Goal: Task Accomplishment & Management: Manage account settings

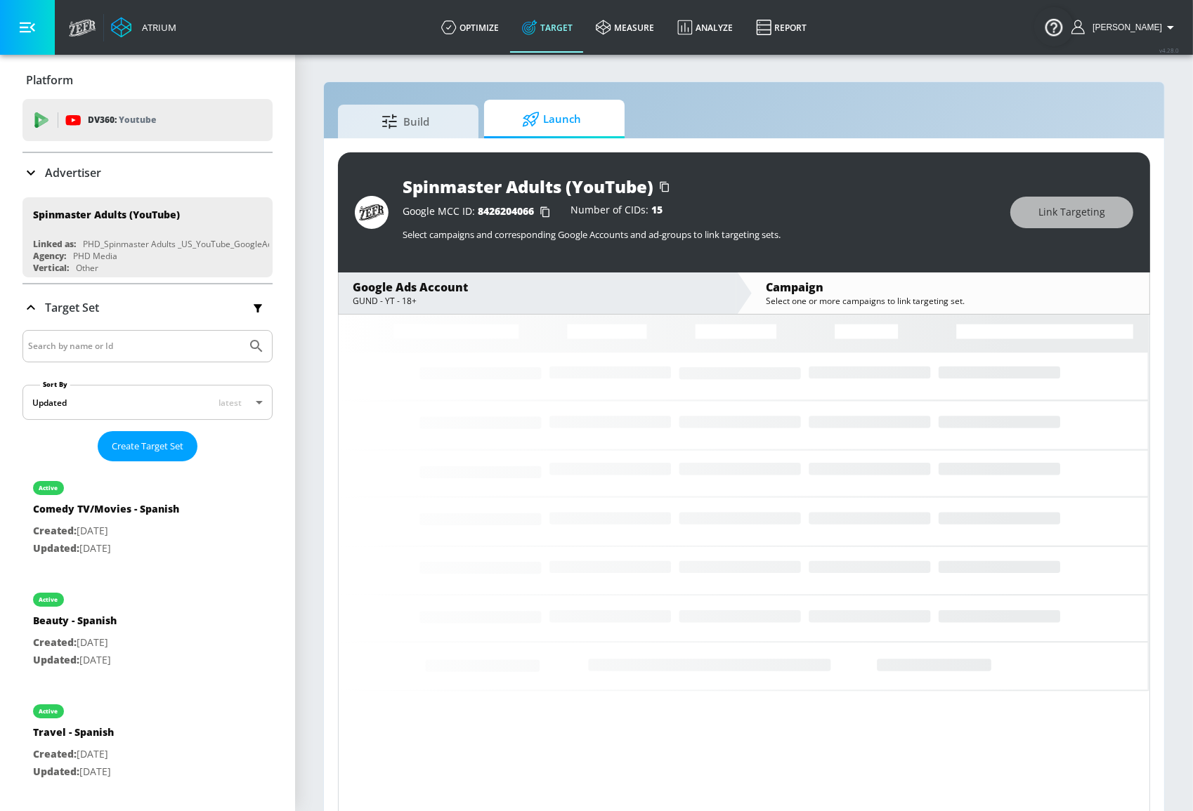
click at [493, 211] on span "8426204066" at bounding box center [506, 210] width 56 height 13
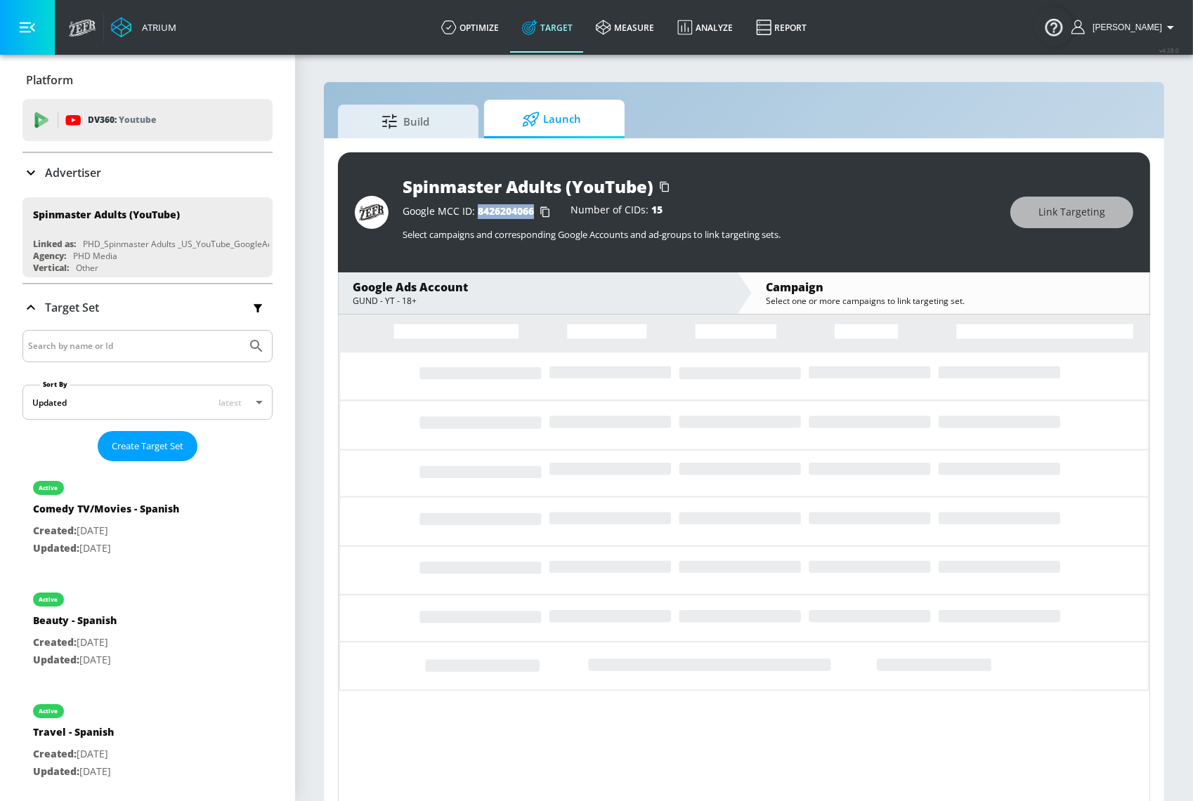
click at [493, 211] on span "8426204066" at bounding box center [506, 210] width 56 height 13
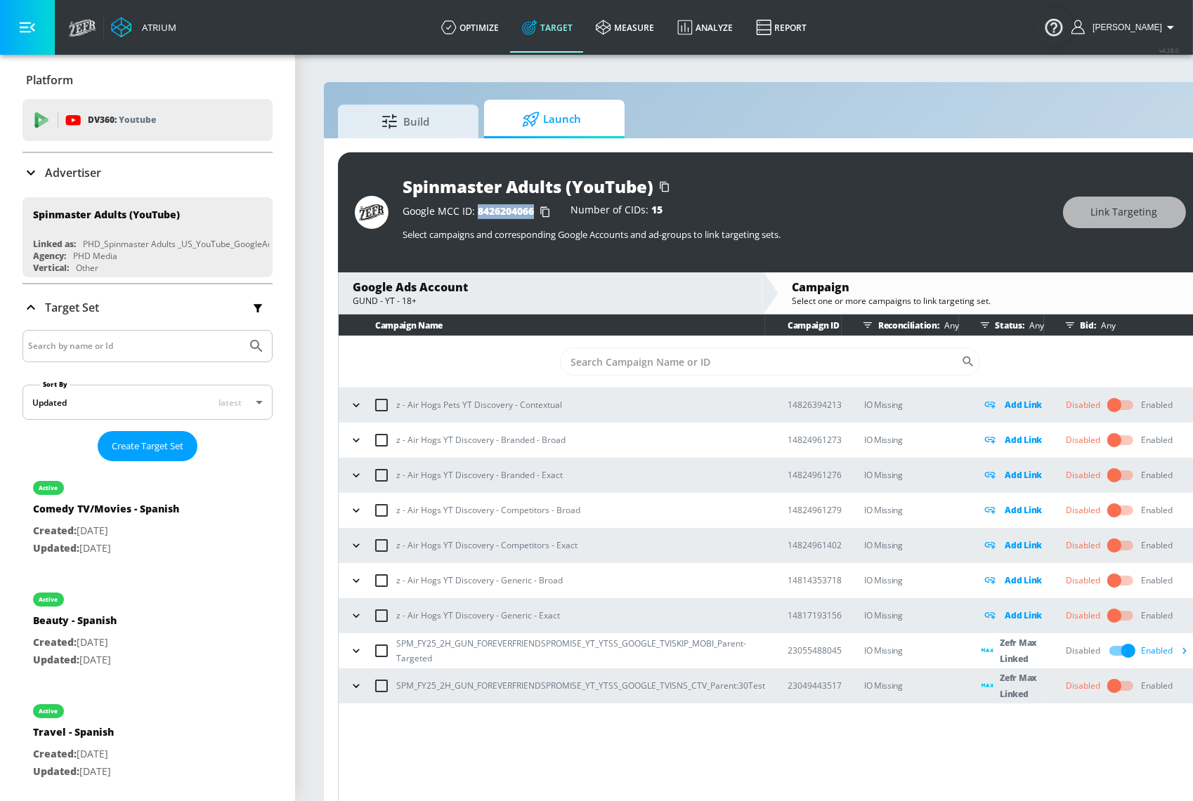
copy span "8426204066"
click at [1116, 683] on input "checkbox" at bounding box center [1114, 686] width 80 height 27
click at [1184, 650] on icon "button" at bounding box center [1184, 650] width 15 height 15
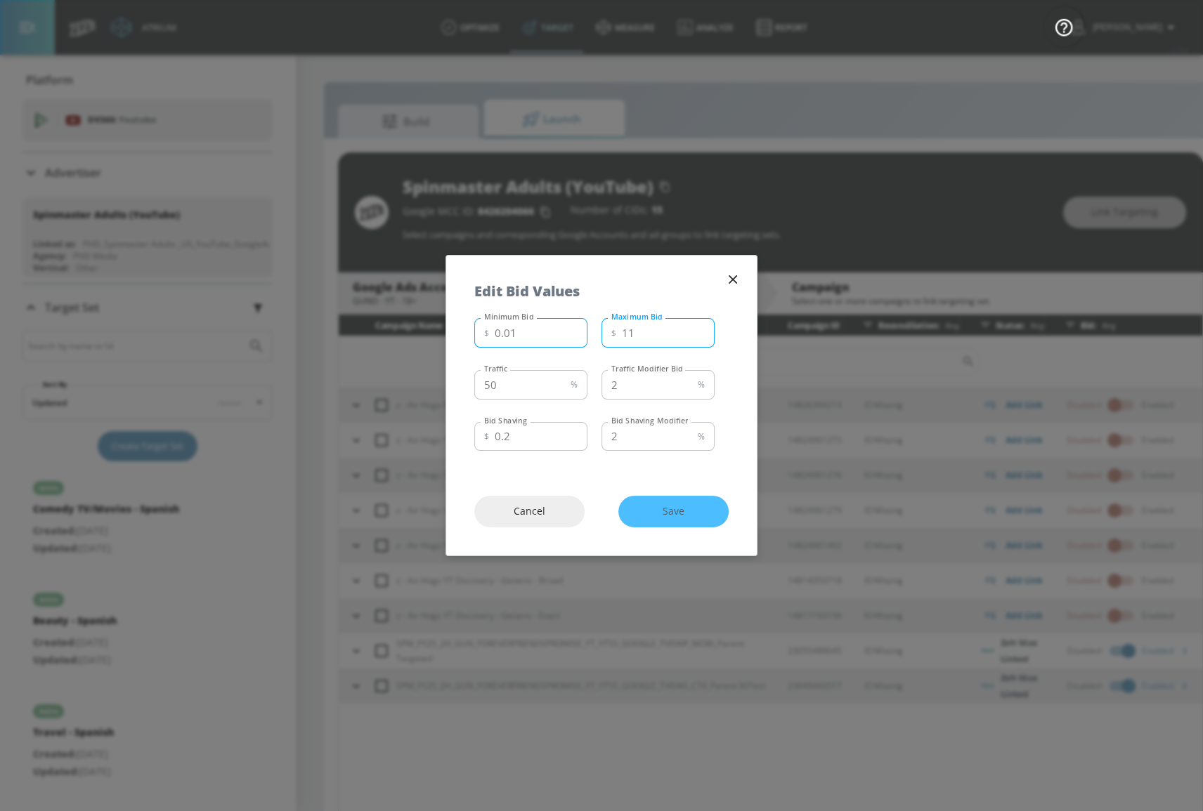
drag, startPoint x: 672, startPoint y: 338, endPoint x: 579, endPoint y: 338, distance: 93.4
click at [588, 340] on div "Minimum Bid $ 0.01 Minimum Bid Maximum Bid $ 11 Maximum Bid" at bounding box center [594, 332] width 240 height 38
type input "8"
click at [695, 512] on span "Save" at bounding box center [673, 512] width 54 height 18
click at [728, 281] on icon "button" at bounding box center [732, 279] width 15 height 15
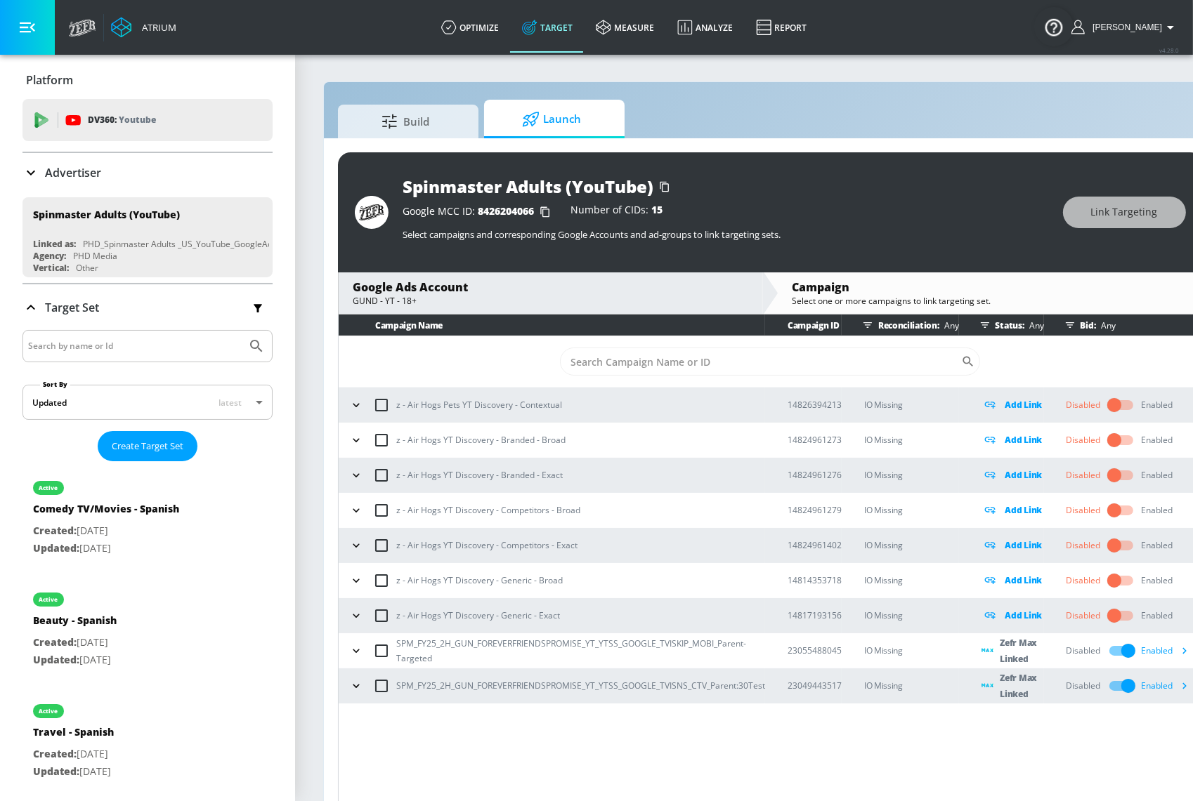
click at [1177, 683] on icon "button" at bounding box center [1184, 686] width 15 height 15
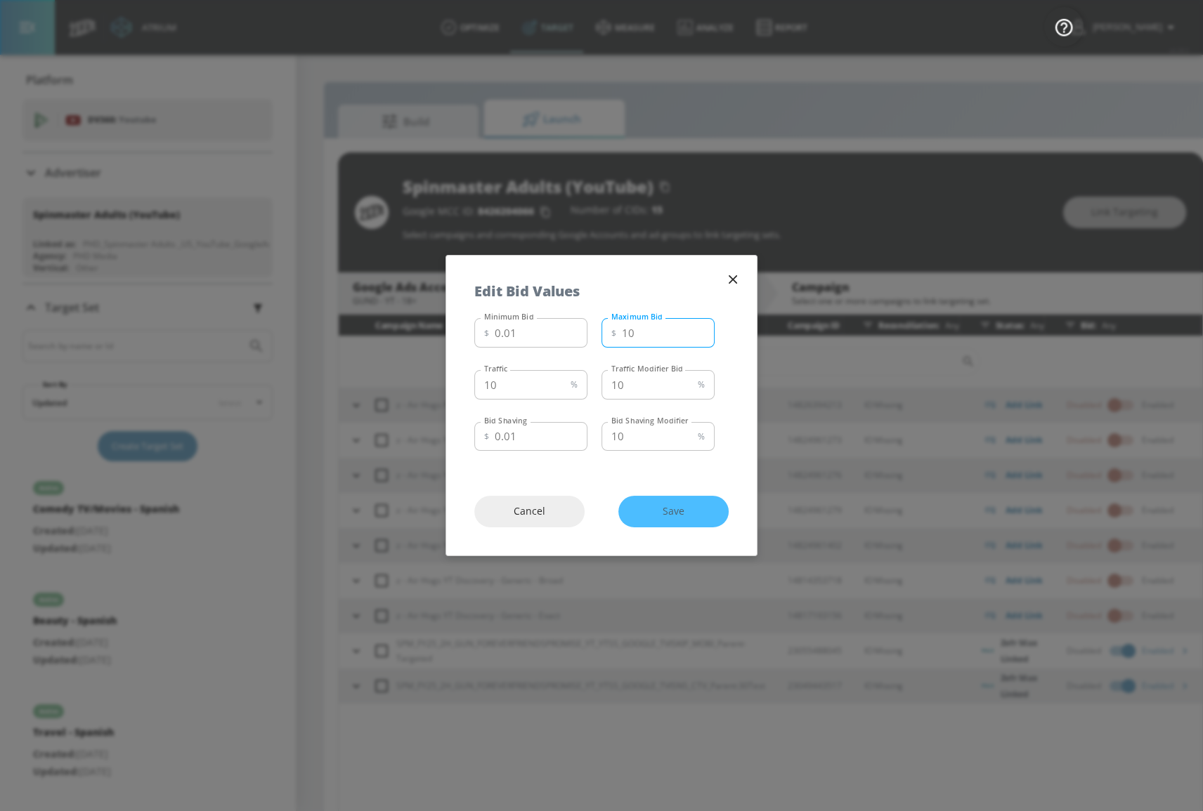
drag, startPoint x: 640, startPoint y: 334, endPoint x: 591, endPoint y: 332, distance: 49.2
click at [591, 332] on div "Minimum Bid $ 0.01 Minimum Bid Maximum Bid $ 10 Maximum Bid" at bounding box center [594, 332] width 240 height 38
type input "8"
click at [705, 516] on button "Save" at bounding box center [673, 512] width 110 height 32
drag, startPoint x: 524, startPoint y: 375, endPoint x: 391, endPoint y: 373, distance: 133.5
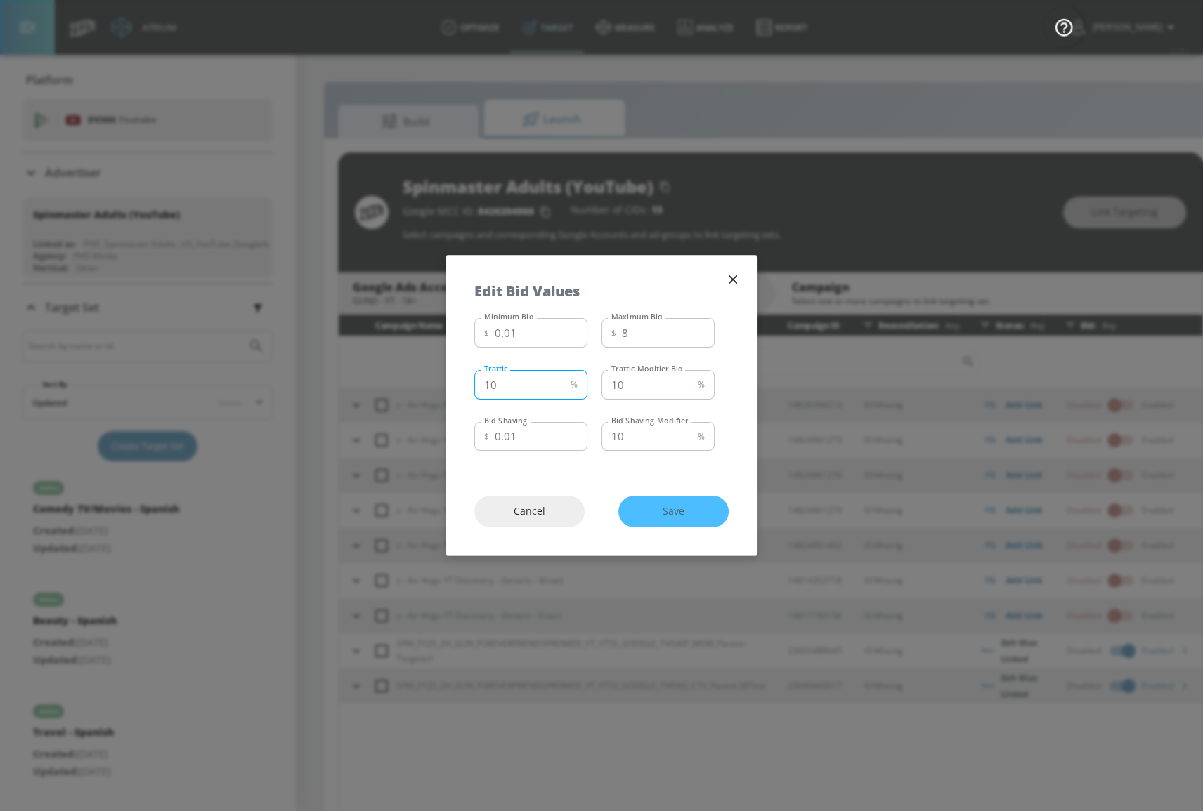
click at [401, 377] on div "Edit Bid Values Minimum Bid $ 0.01 Minimum Bid Maximum Bid $ 8 Maximum Bid Traf…" at bounding box center [601, 405] width 1203 height 811
type input "50"
click at [723, 517] on button "Save" at bounding box center [673, 512] width 110 height 32
click at [702, 513] on div "Cancel Saving..." at bounding box center [601, 512] width 310 height 88
drag, startPoint x: 504, startPoint y: 436, endPoint x: 529, endPoint y: 438, distance: 25.4
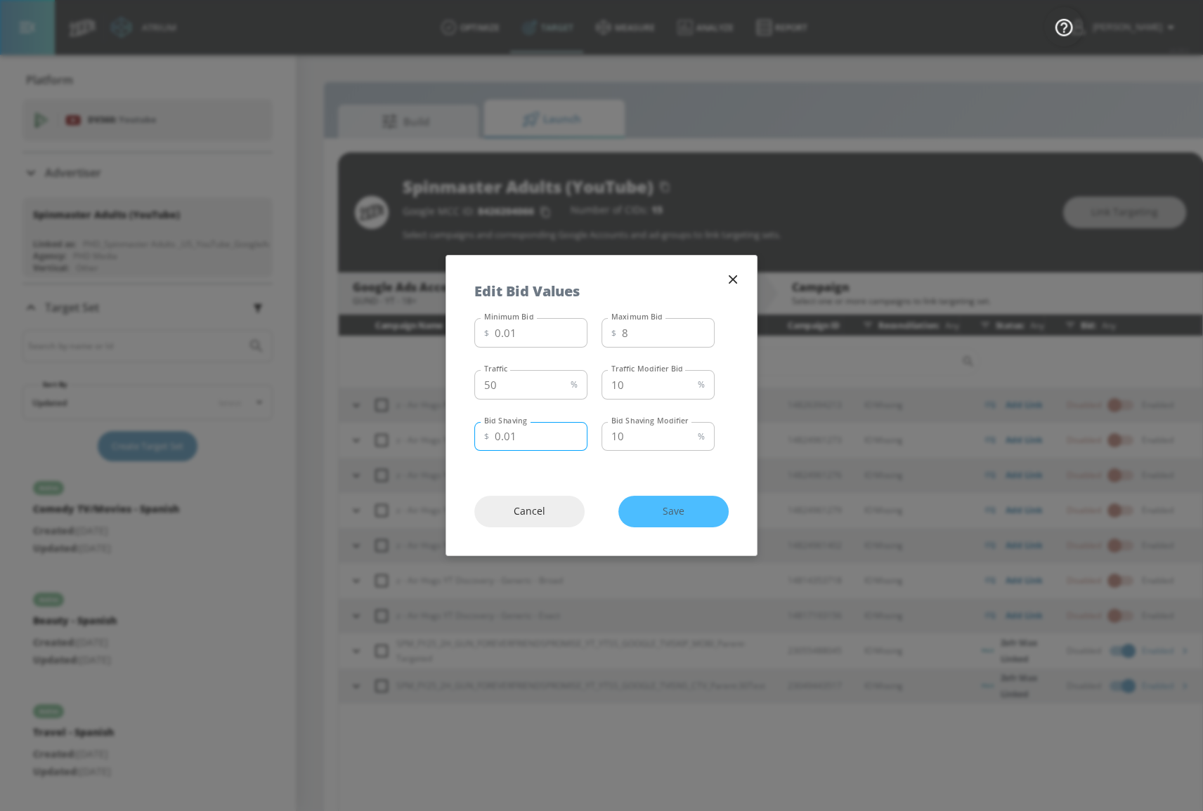
click at [529, 438] on input "0.01" at bounding box center [541, 437] width 93 height 30
type input "0.40"
click at [701, 523] on button "Save" at bounding box center [673, 512] width 110 height 32
click at [701, 523] on button "Saving..." at bounding box center [673, 512] width 110 height 32
click at [731, 277] on icon "button" at bounding box center [732, 279] width 15 height 15
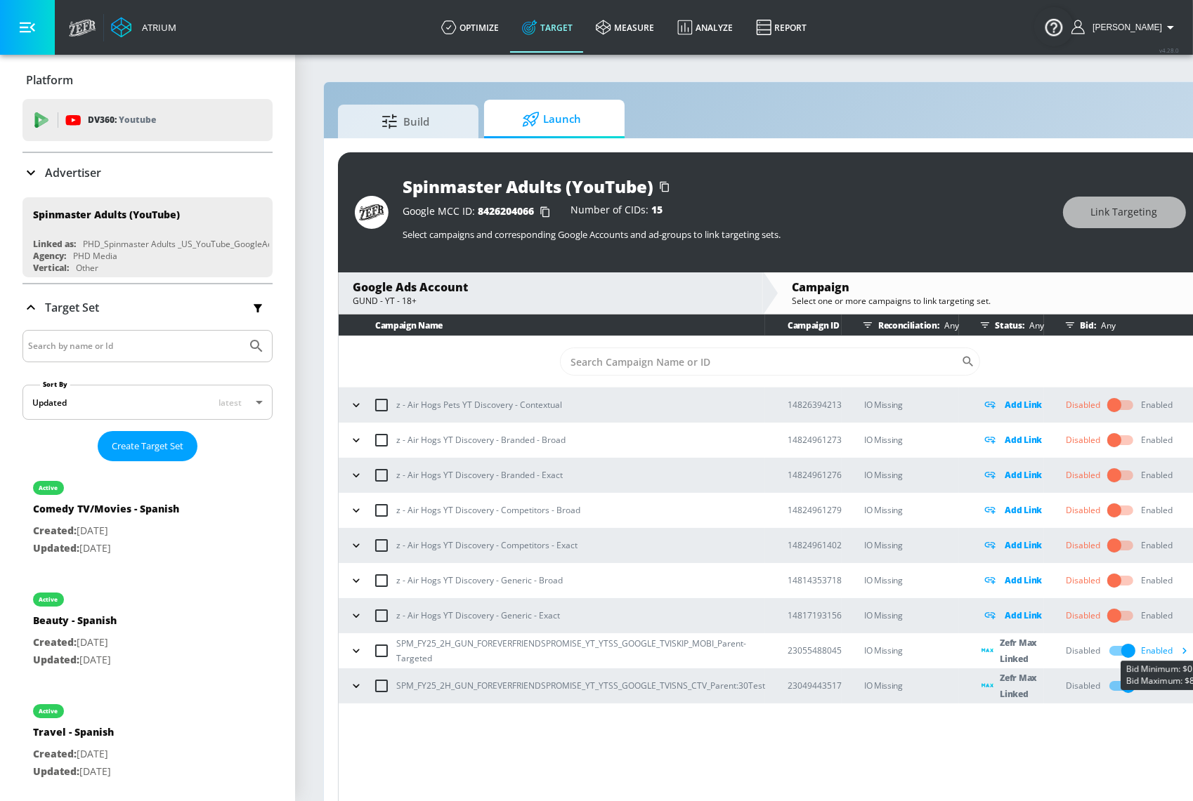
click at [1179, 657] on icon "button" at bounding box center [1184, 650] width 15 height 15
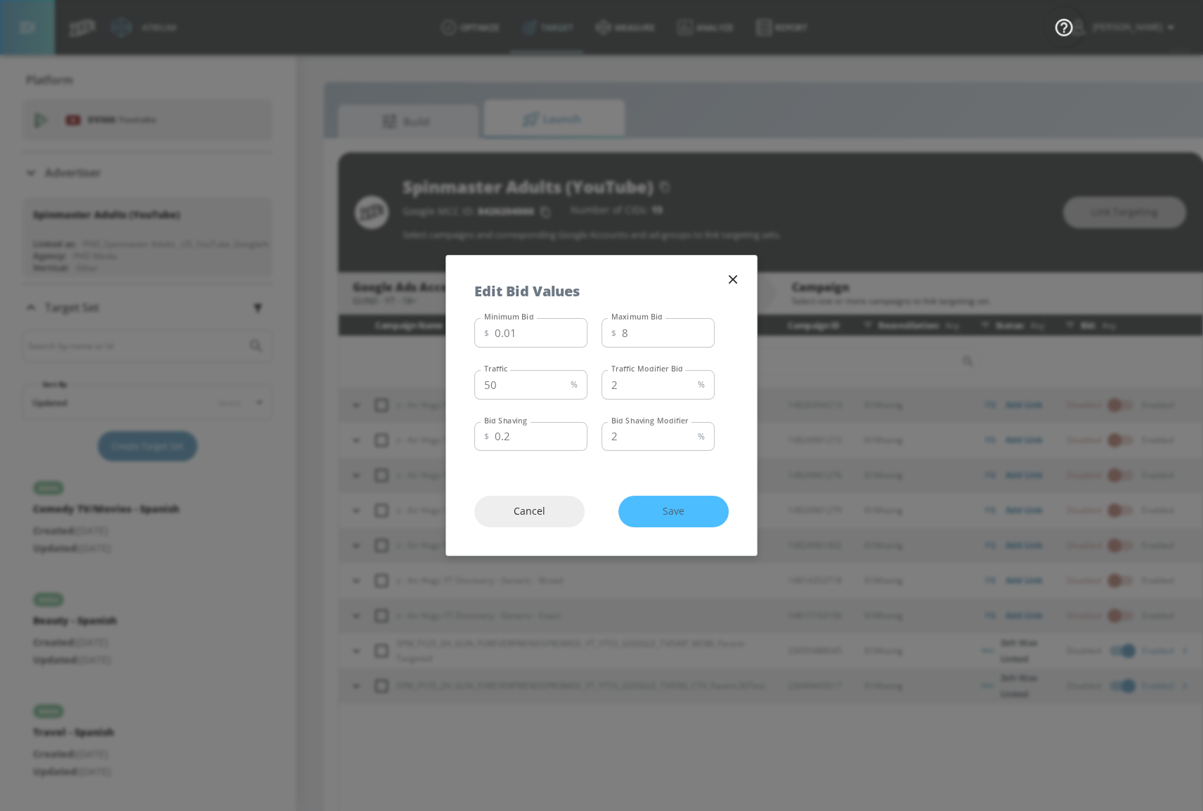
click at [725, 274] on icon "button" at bounding box center [732, 279] width 15 height 15
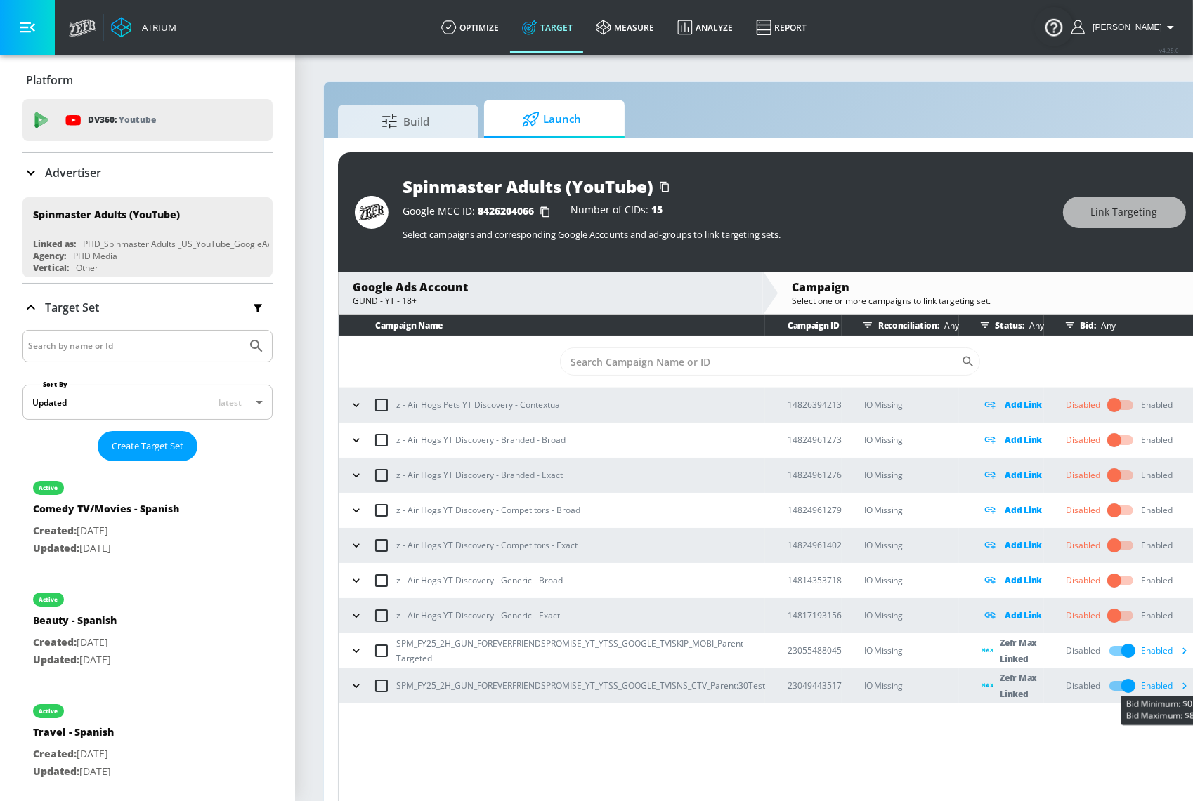
click at [1179, 684] on icon "button" at bounding box center [1184, 686] width 15 height 15
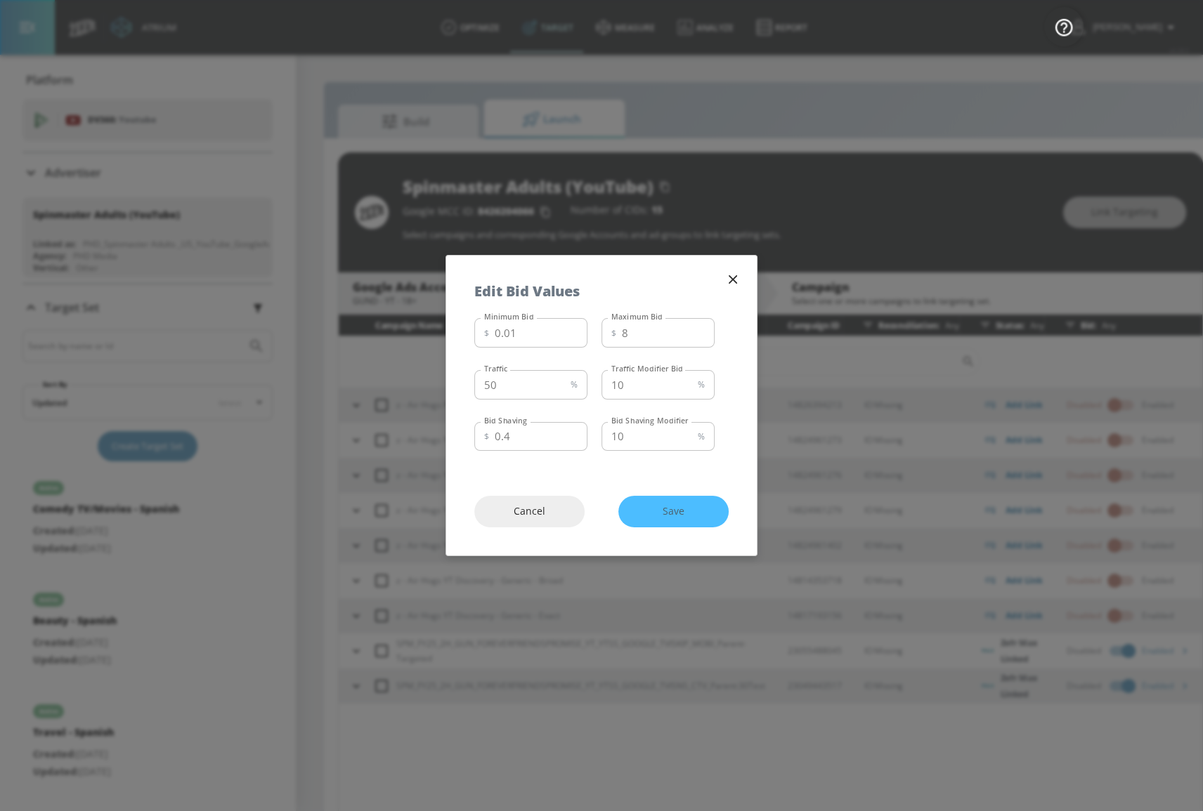
click at [737, 281] on icon "button" at bounding box center [732, 279] width 15 height 15
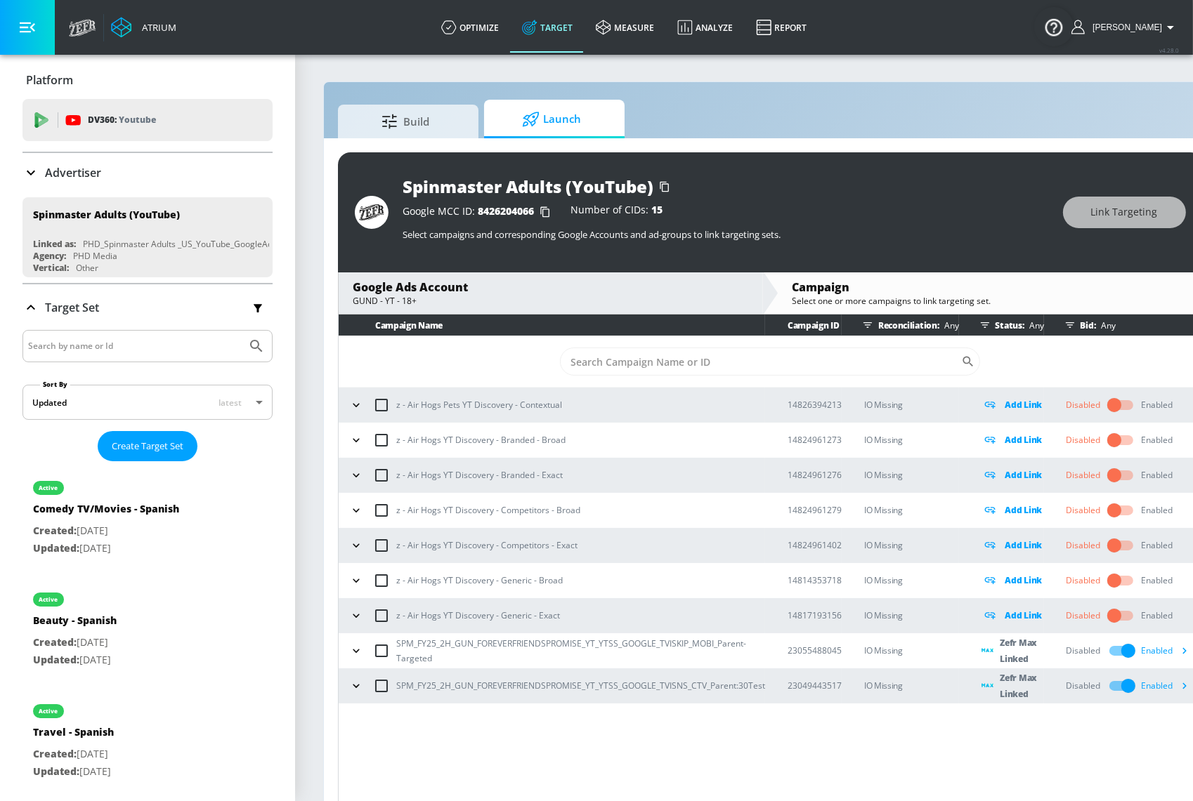
click at [1178, 646] on icon "button" at bounding box center [1184, 650] width 15 height 15
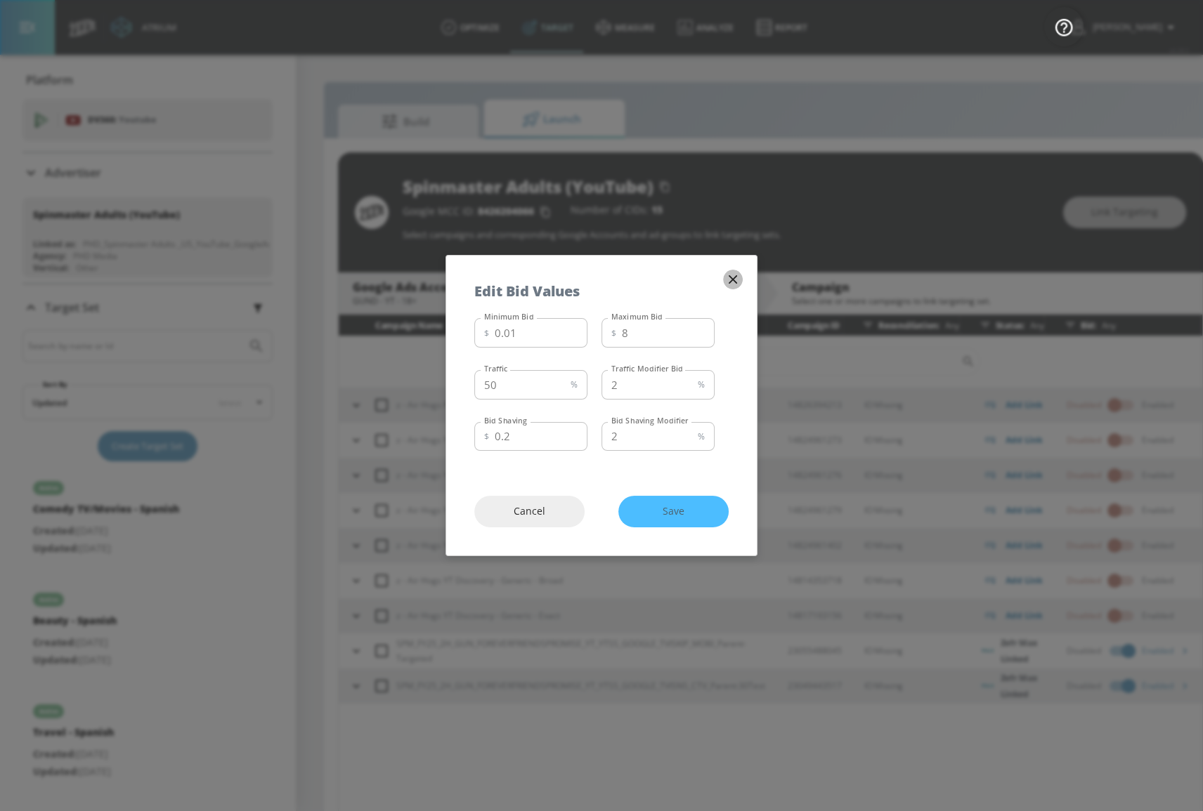
click at [734, 281] on icon "button" at bounding box center [732, 279] width 8 height 8
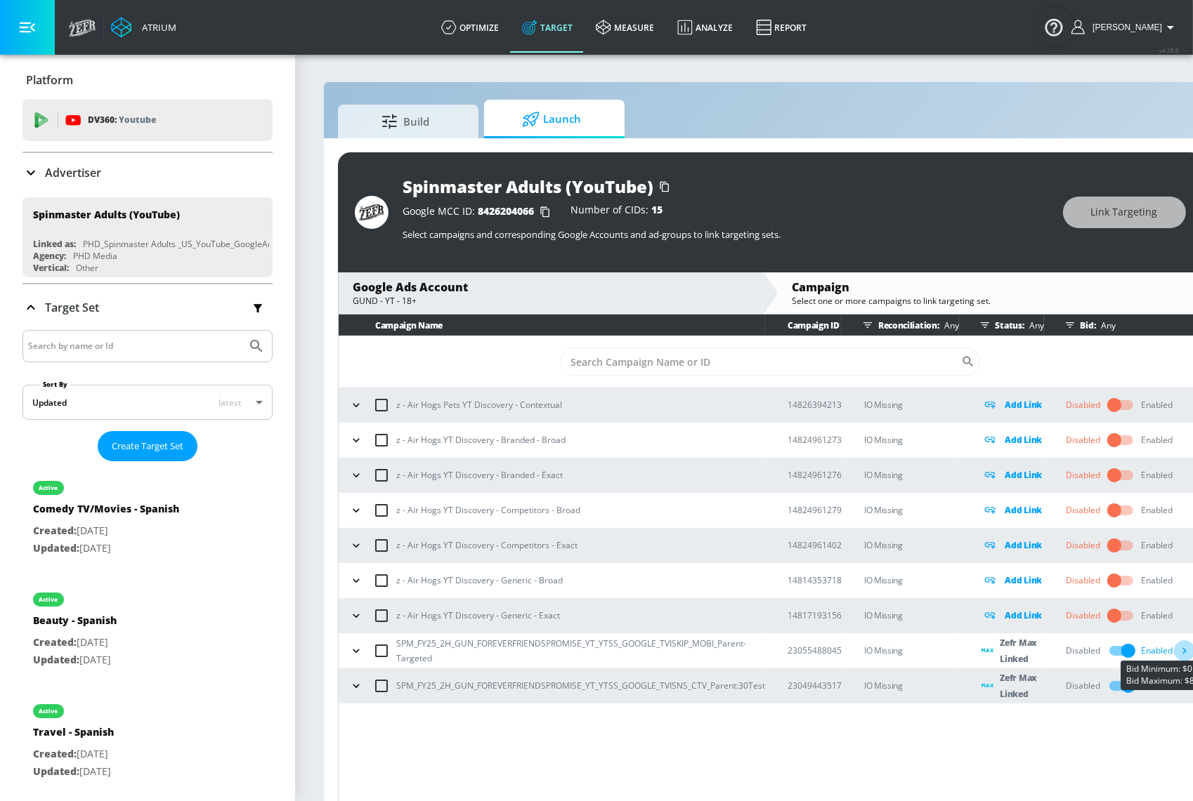
click at [1180, 646] on icon "button" at bounding box center [1184, 650] width 15 height 15
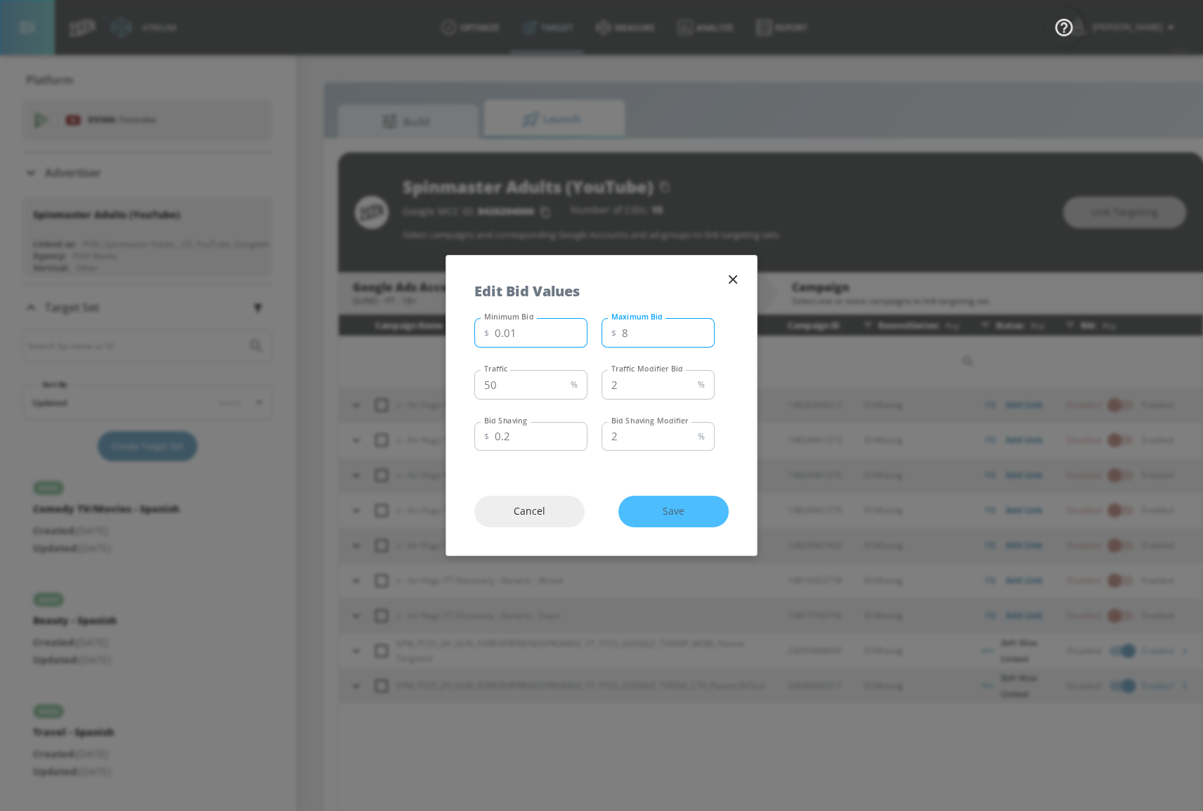
drag, startPoint x: 656, startPoint y: 327, endPoint x: 583, endPoint y: 329, distance: 73.1
click at [583, 329] on div "Minimum Bid $ 0.01 Minimum Bid Maximum Bid $ 8 Maximum Bid" at bounding box center [594, 332] width 240 height 38
type input "7"
click at [686, 511] on span "Save" at bounding box center [673, 512] width 54 height 18
click at [695, 508] on div "Cancel Save" at bounding box center [601, 512] width 310 height 88
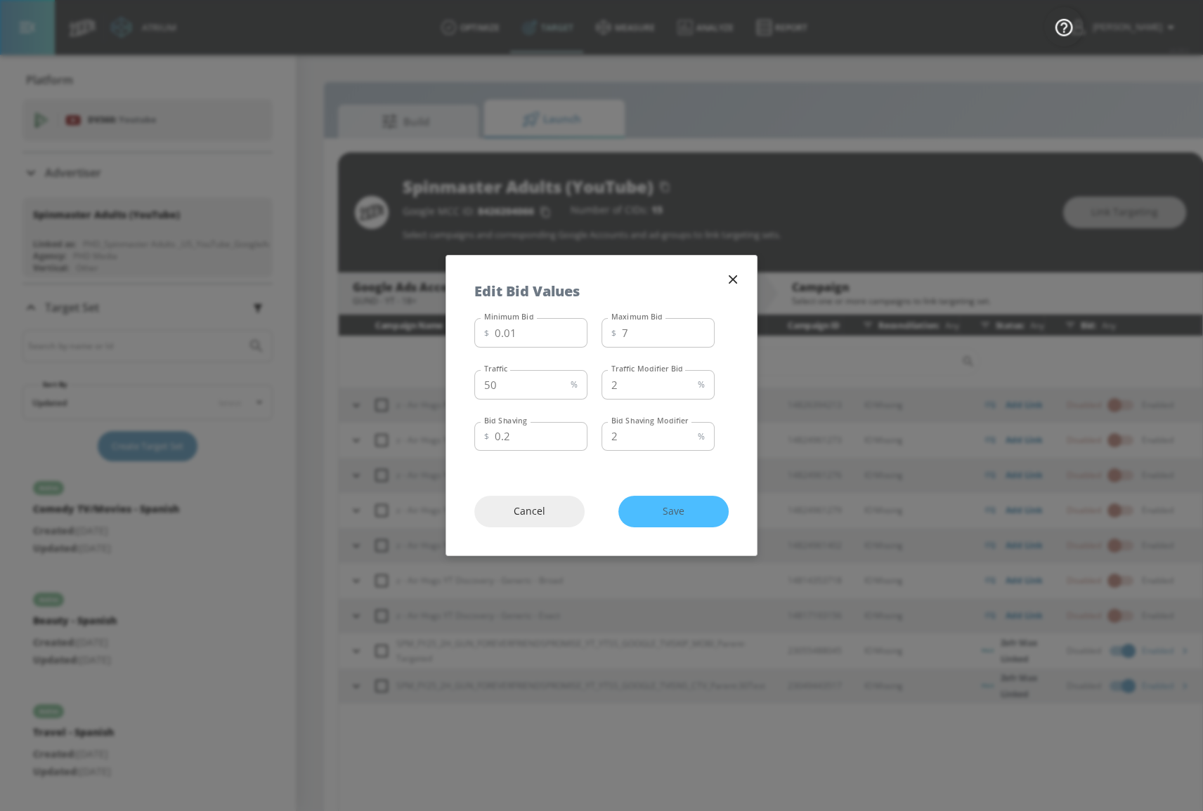
click at [738, 279] on icon "button" at bounding box center [732, 279] width 15 height 15
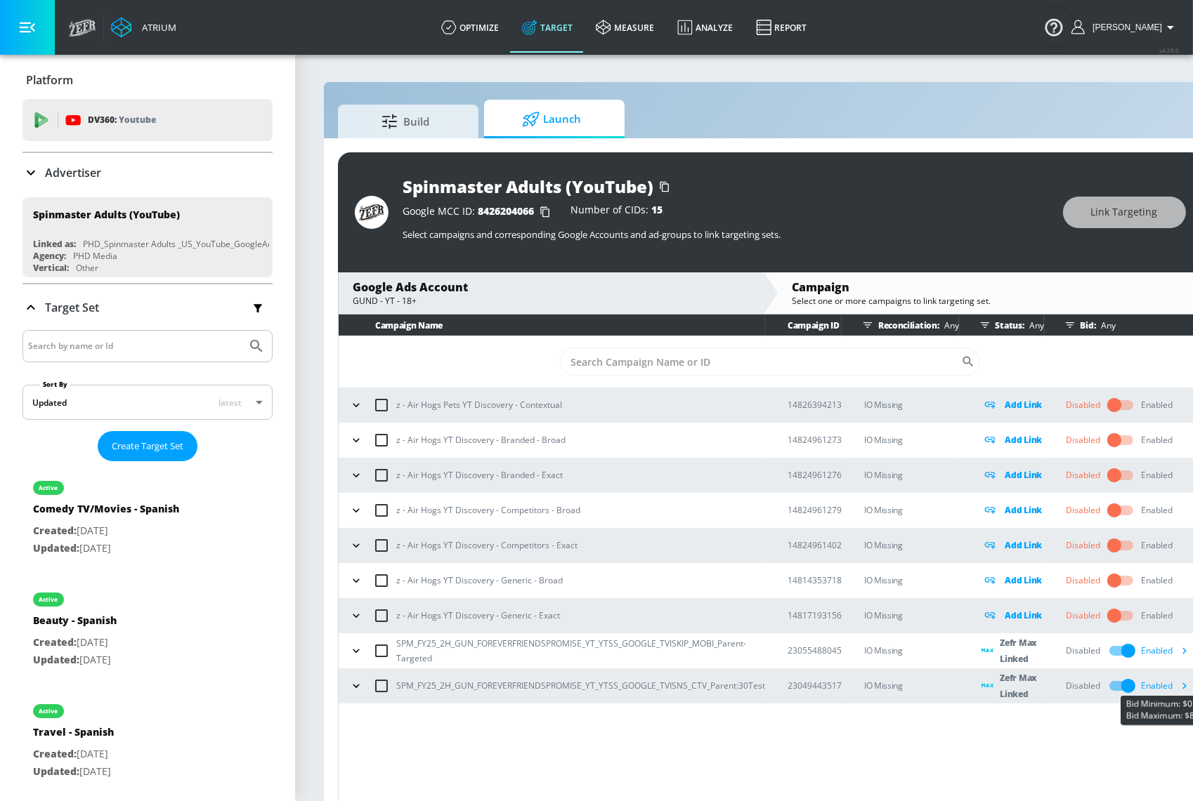
click at [1181, 681] on icon "button" at bounding box center [1184, 686] width 15 height 15
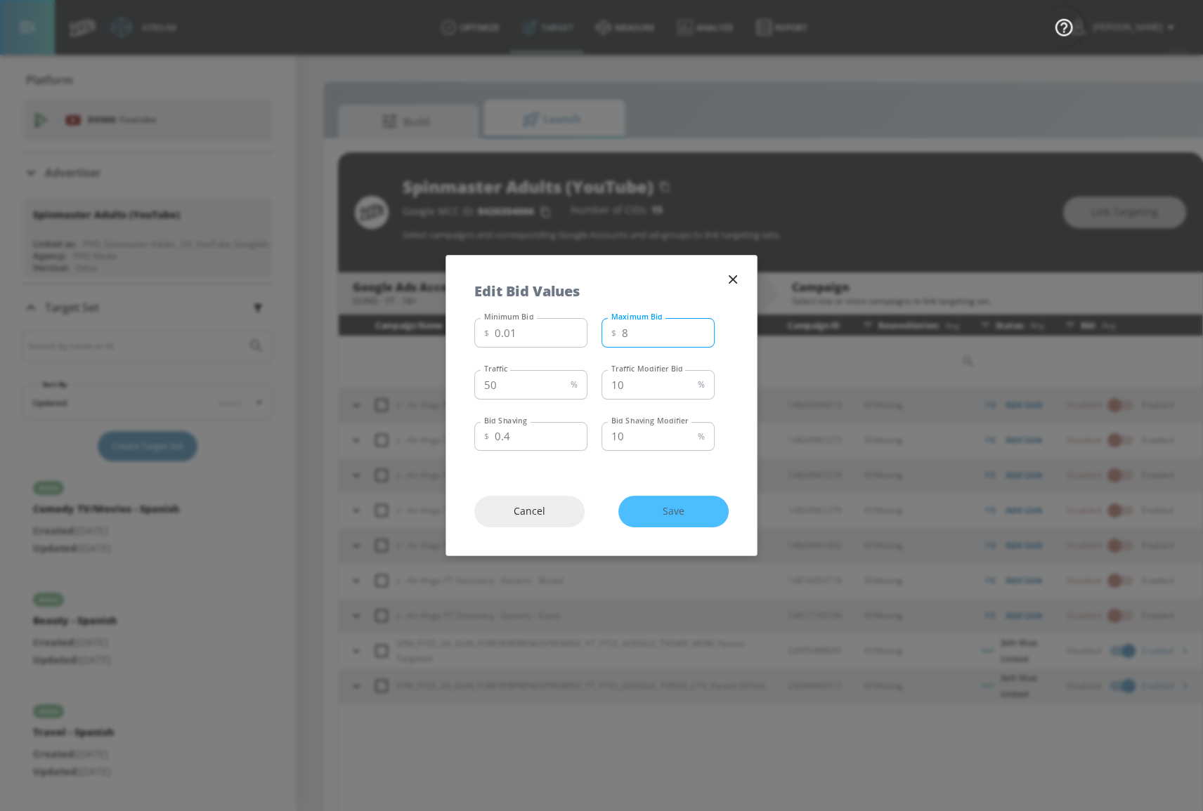
drag, startPoint x: 634, startPoint y: 336, endPoint x: 614, endPoint y: 336, distance: 20.4
click at [614, 336] on div "$ 8 Maximum Bid" at bounding box center [657, 333] width 113 height 30
drag, startPoint x: 638, startPoint y: 332, endPoint x: 594, endPoint y: 331, distance: 44.3
click at [609, 329] on div "$ 13 Maximum Bid" at bounding box center [657, 333] width 113 height 30
type input "14"
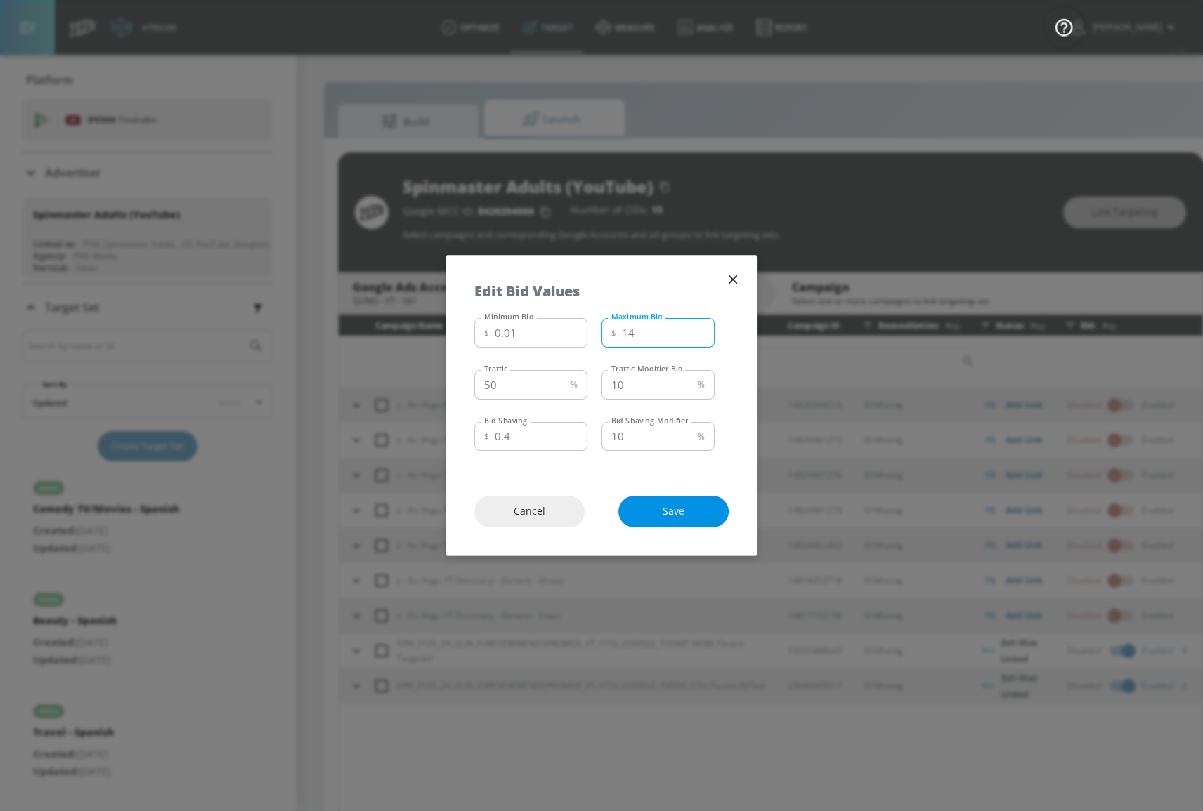
click at [693, 509] on span "Save" at bounding box center [673, 512] width 54 height 18
click at [700, 508] on div "Cancel Save" at bounding box center [601, 512] width 310 height 88
click at [728, 276] on icon "button" at bounding box center [732, 279] width 15 height 15
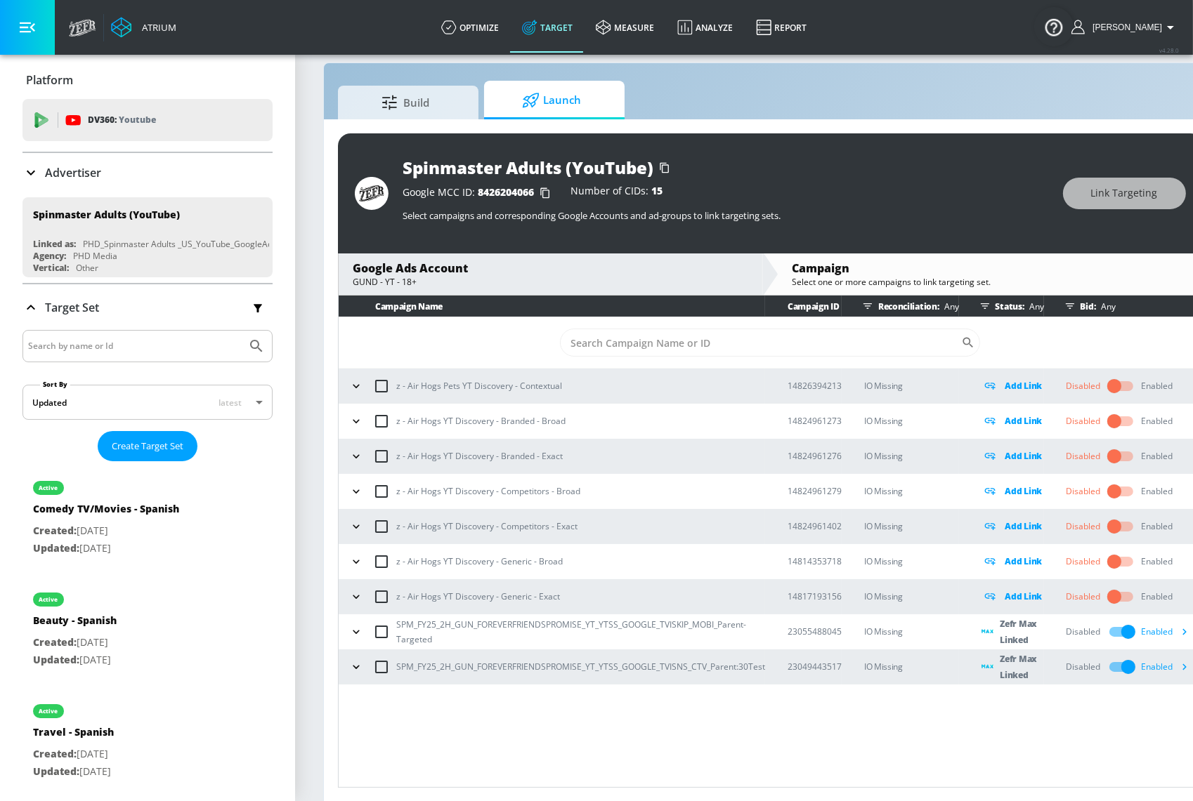
scroll to position [29, 0]
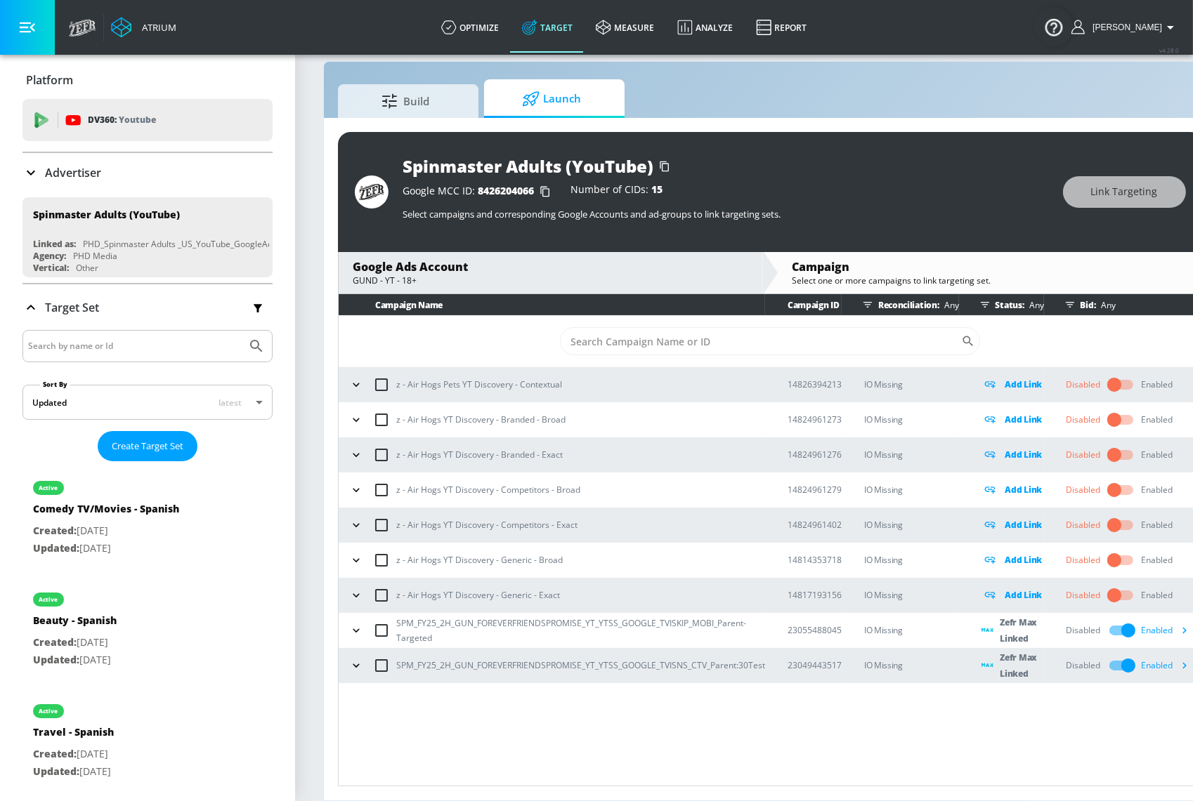
click at [888, 754] on div "Campaign Name Campaign ID Reconciliation: Any Status: Any Bid: Any ​ z - Air Ho…" at bounding box center [770, 540] width 865 height 492
